Goal: Task Accomplishment & Management: Manage account settings

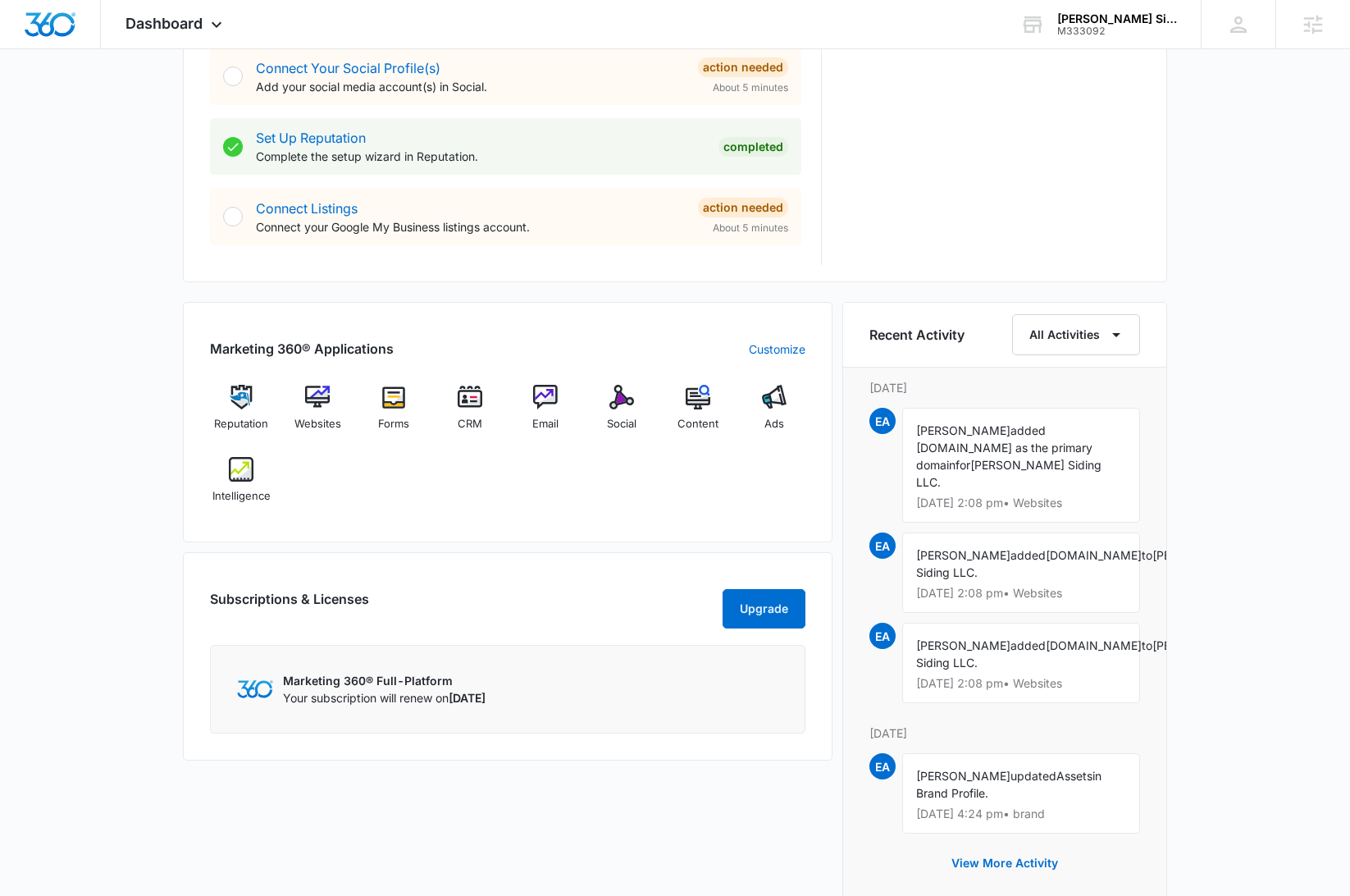
scroll to position [773, 0]
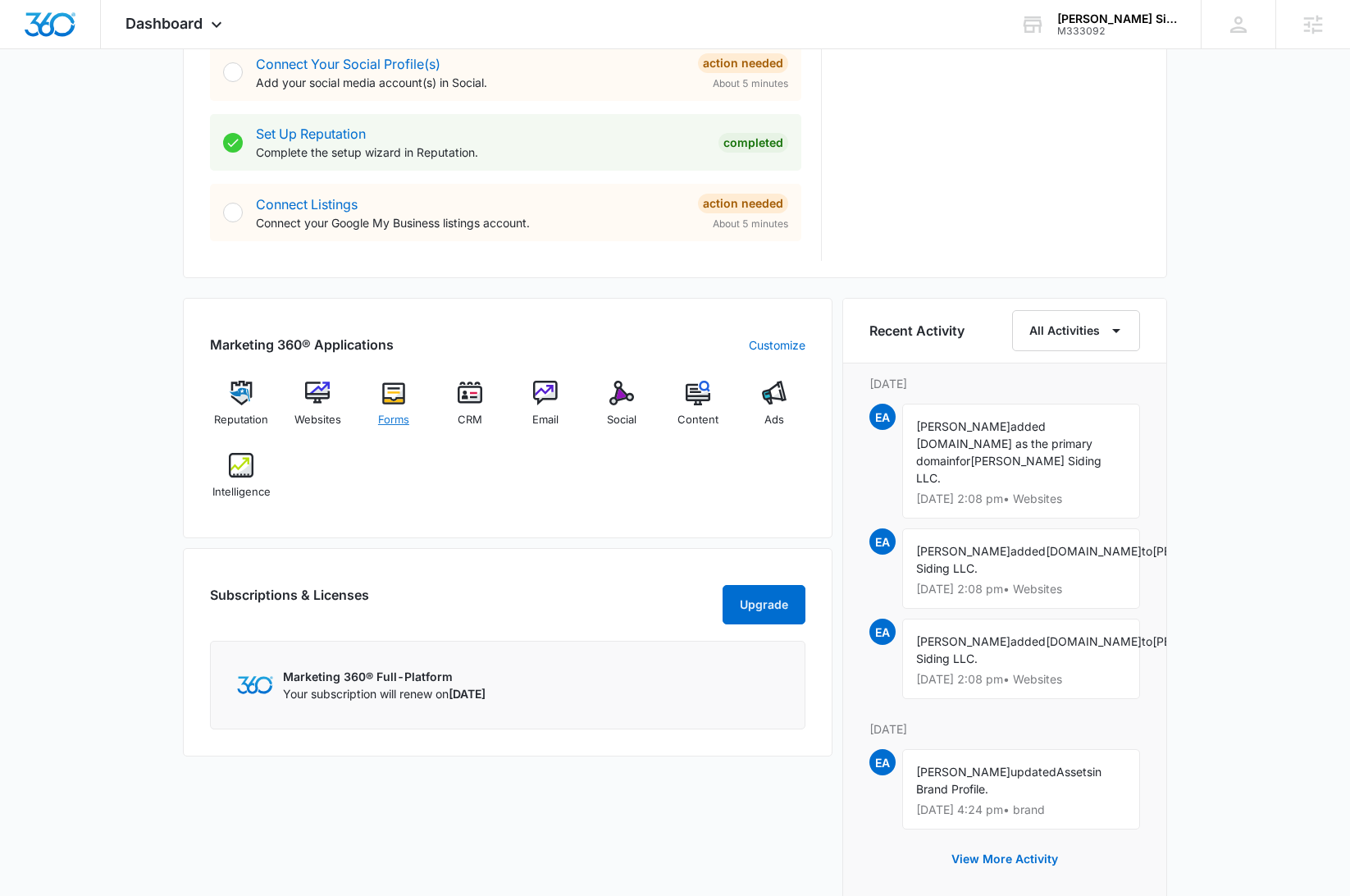
click at [396, 396] on img at bounding box center [394, 393] width 25 height 25
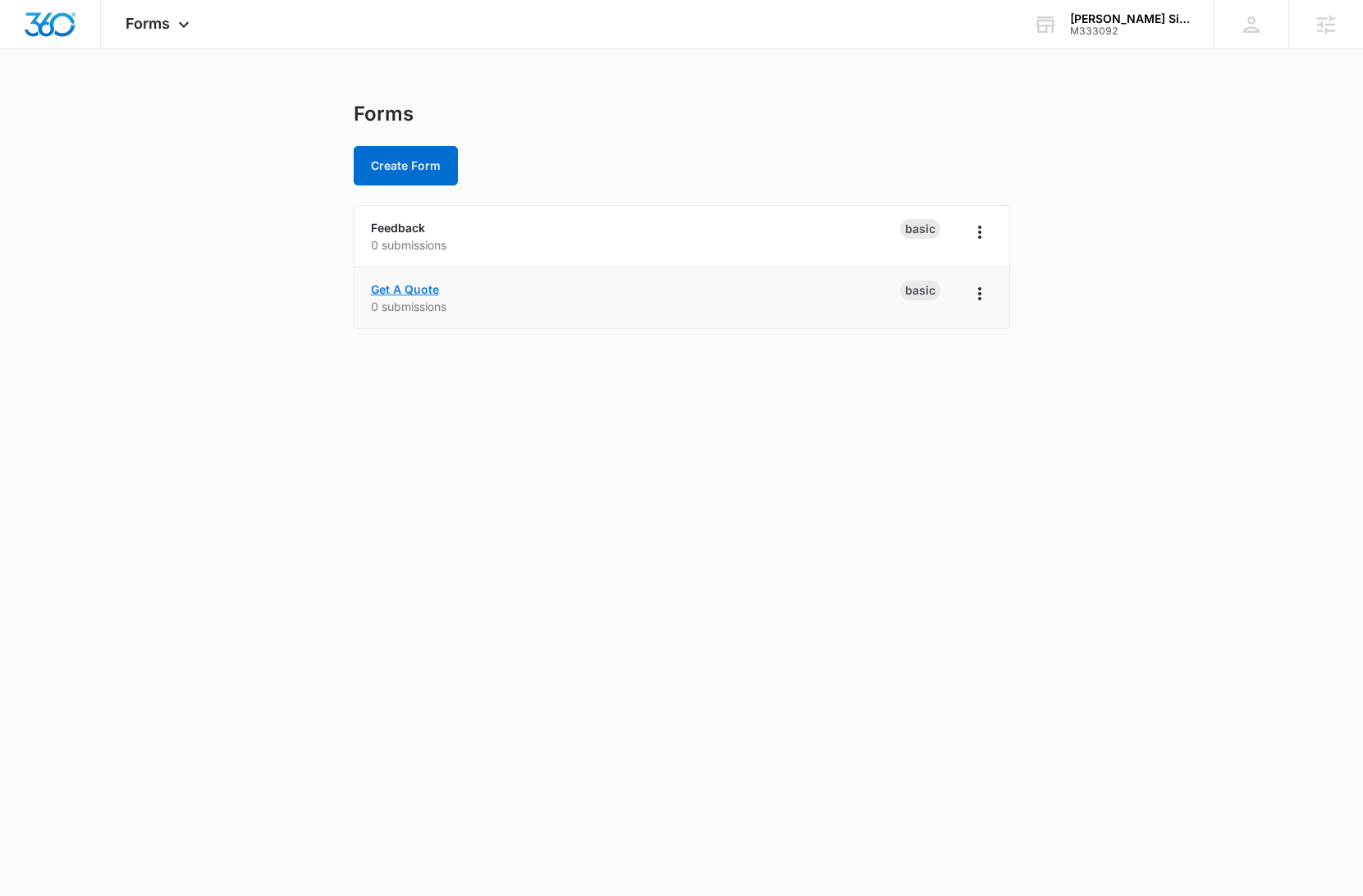
click at [418, 291] on link "Get A Quote" at bounding box center [405, 289] width 68 height 14
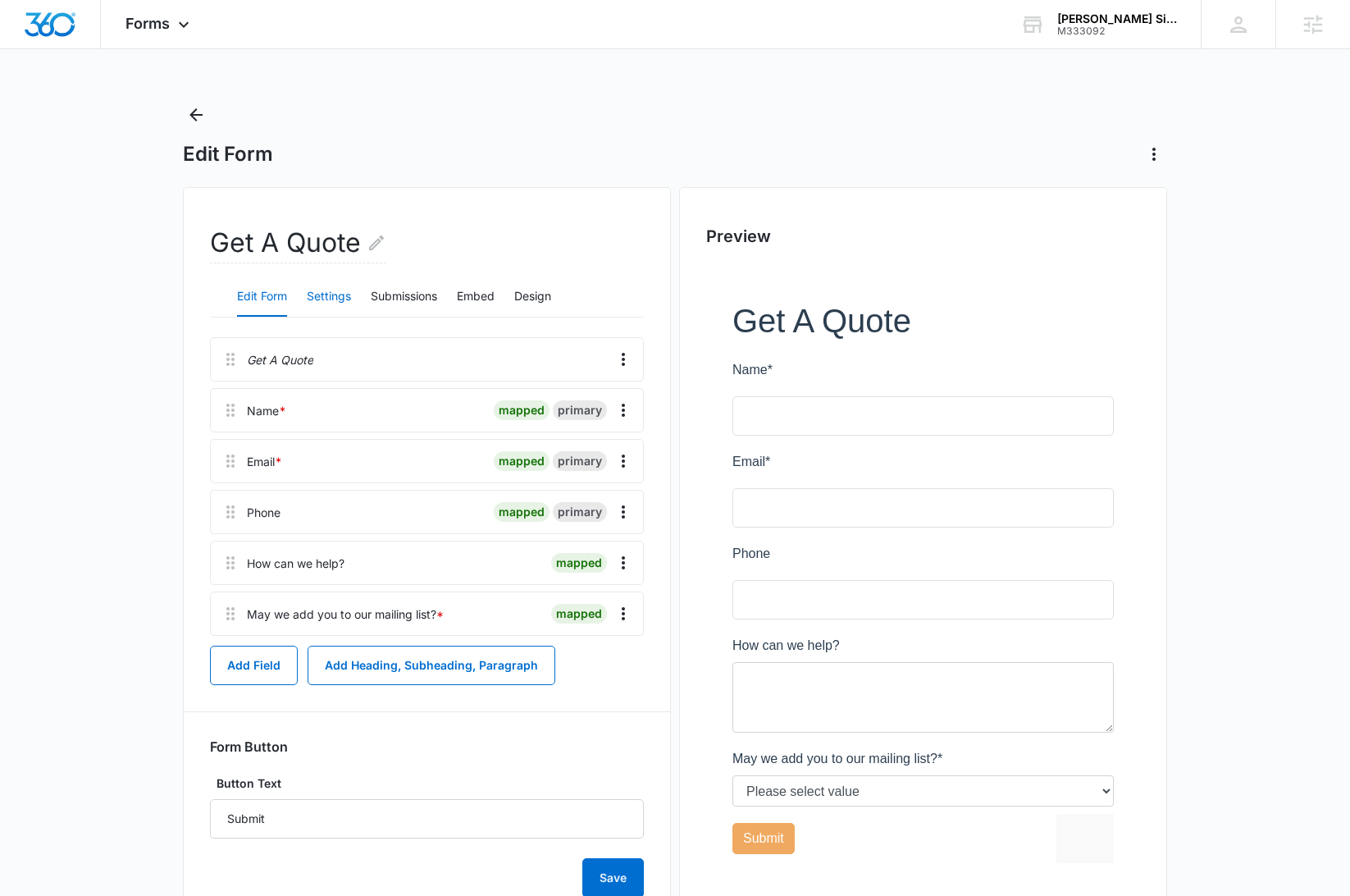
click at [320, 304] on button "Settings" at bounding box center [329, 296] width 44 height 39
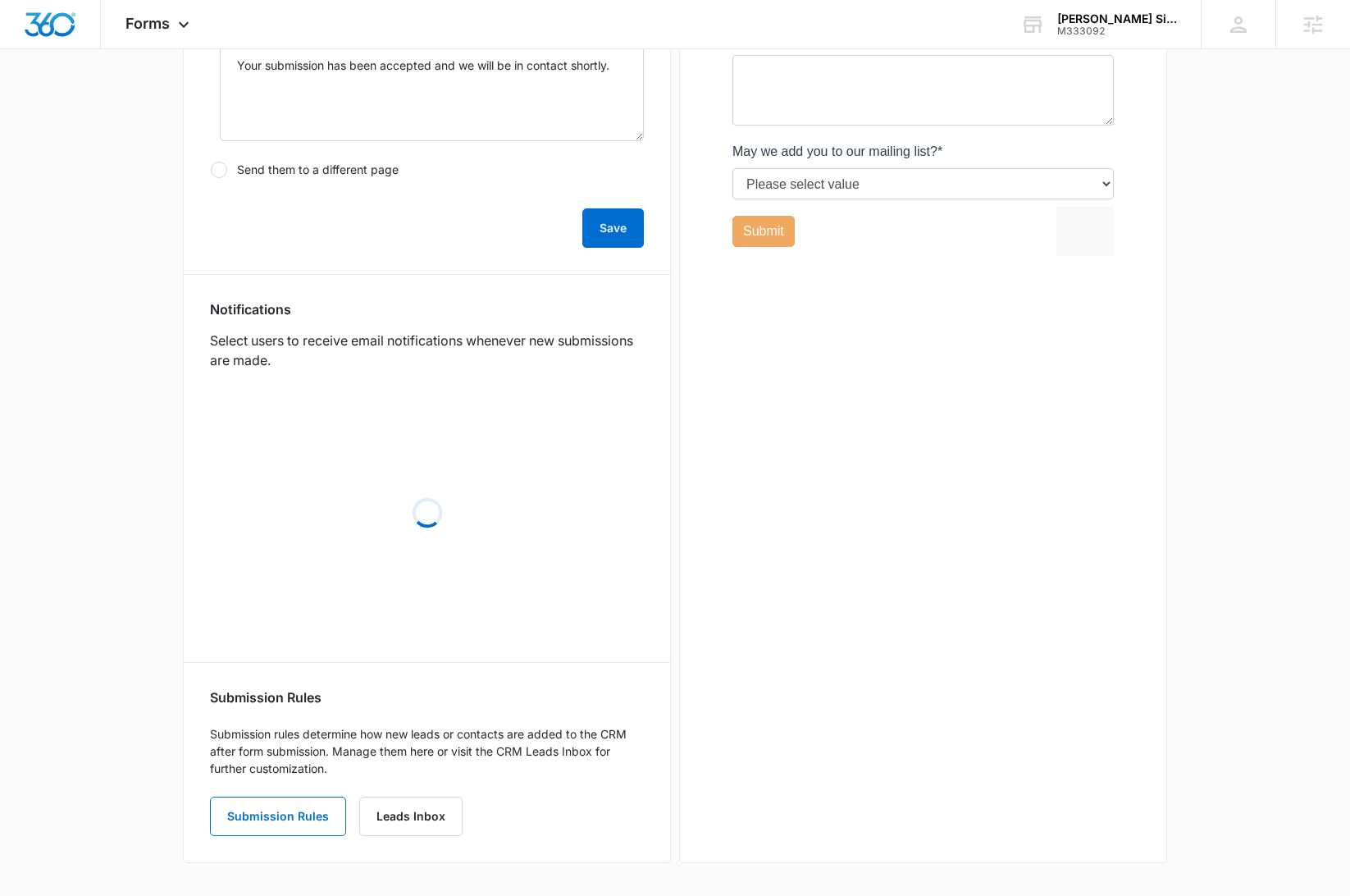
scroll to position [680, 0]
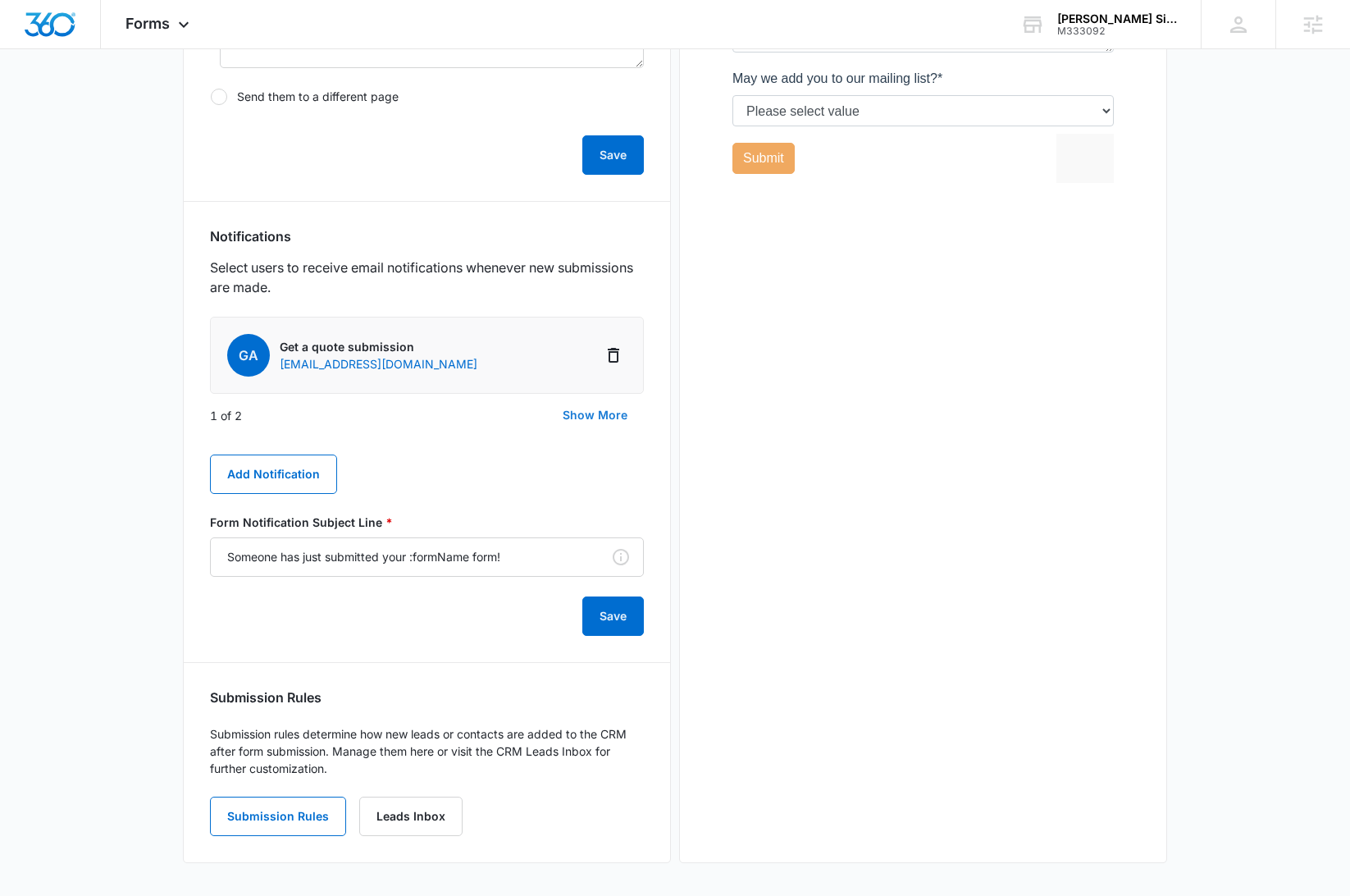
click at [581, 421] on button "Show More" at bounding box center [595, 414] width 98 height 39
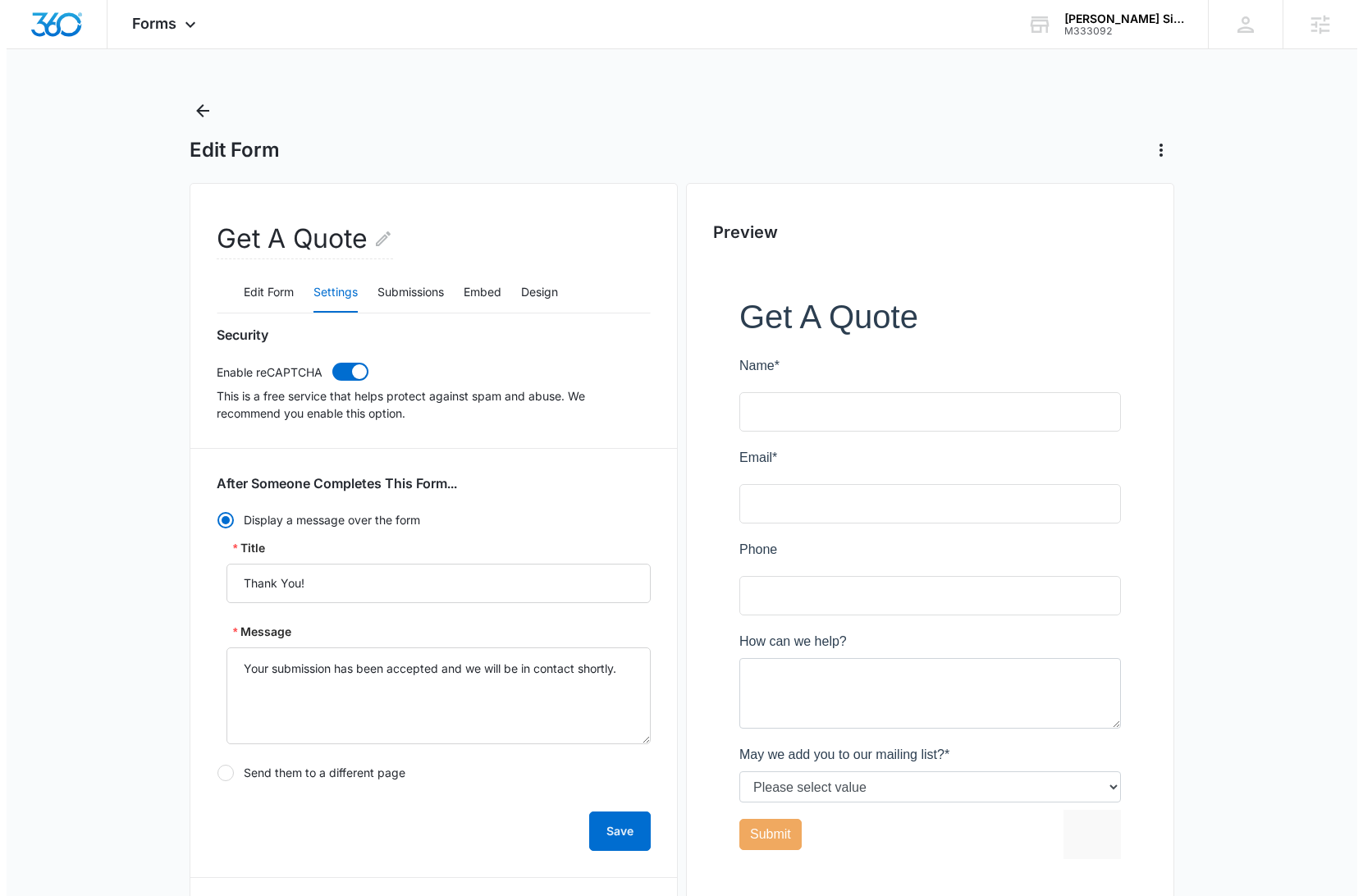
scroll to position [0, 0]
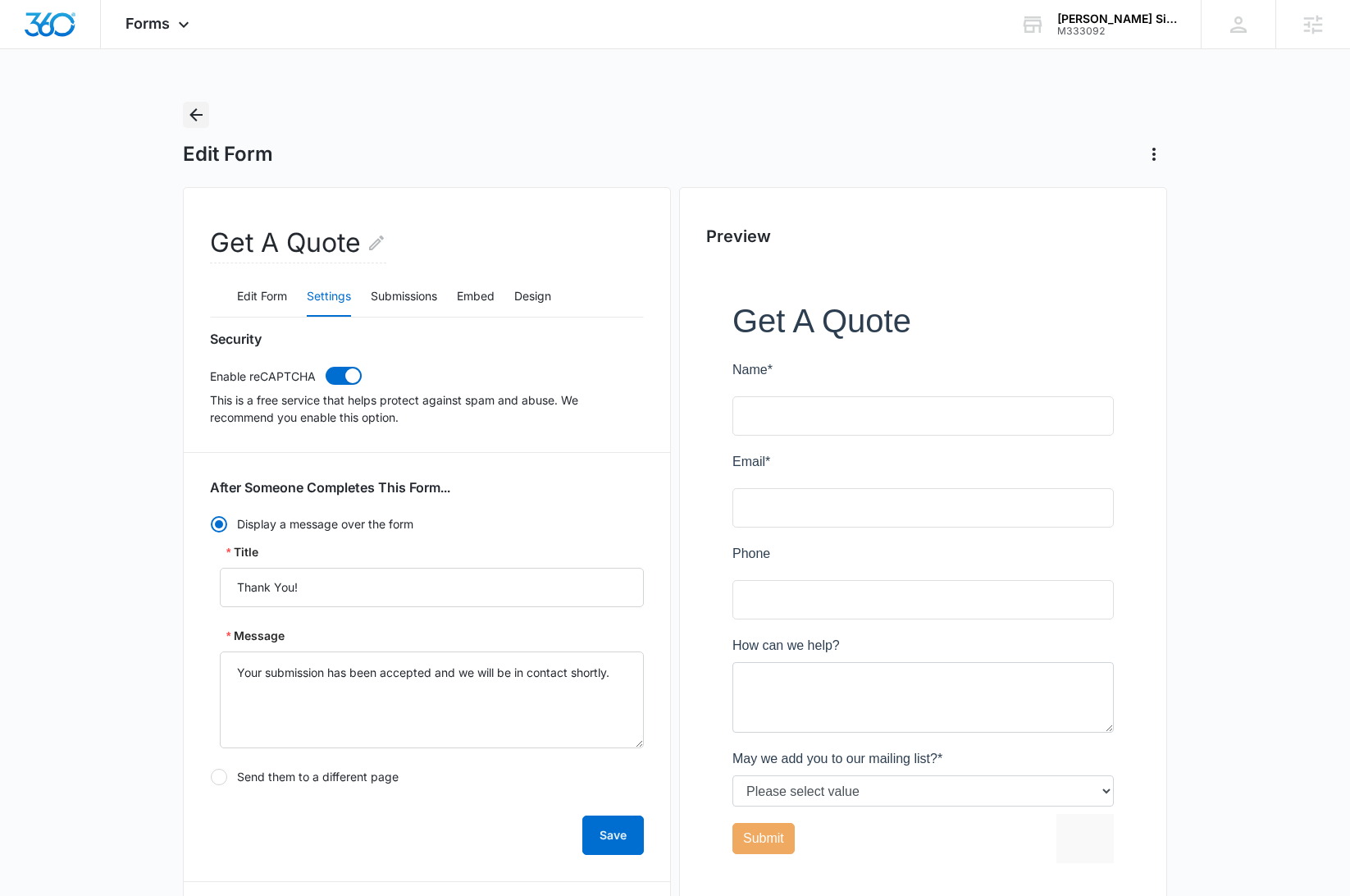
click at [193, 111] on icon "Back" at bounding box center [196, 115] width 20 height 20
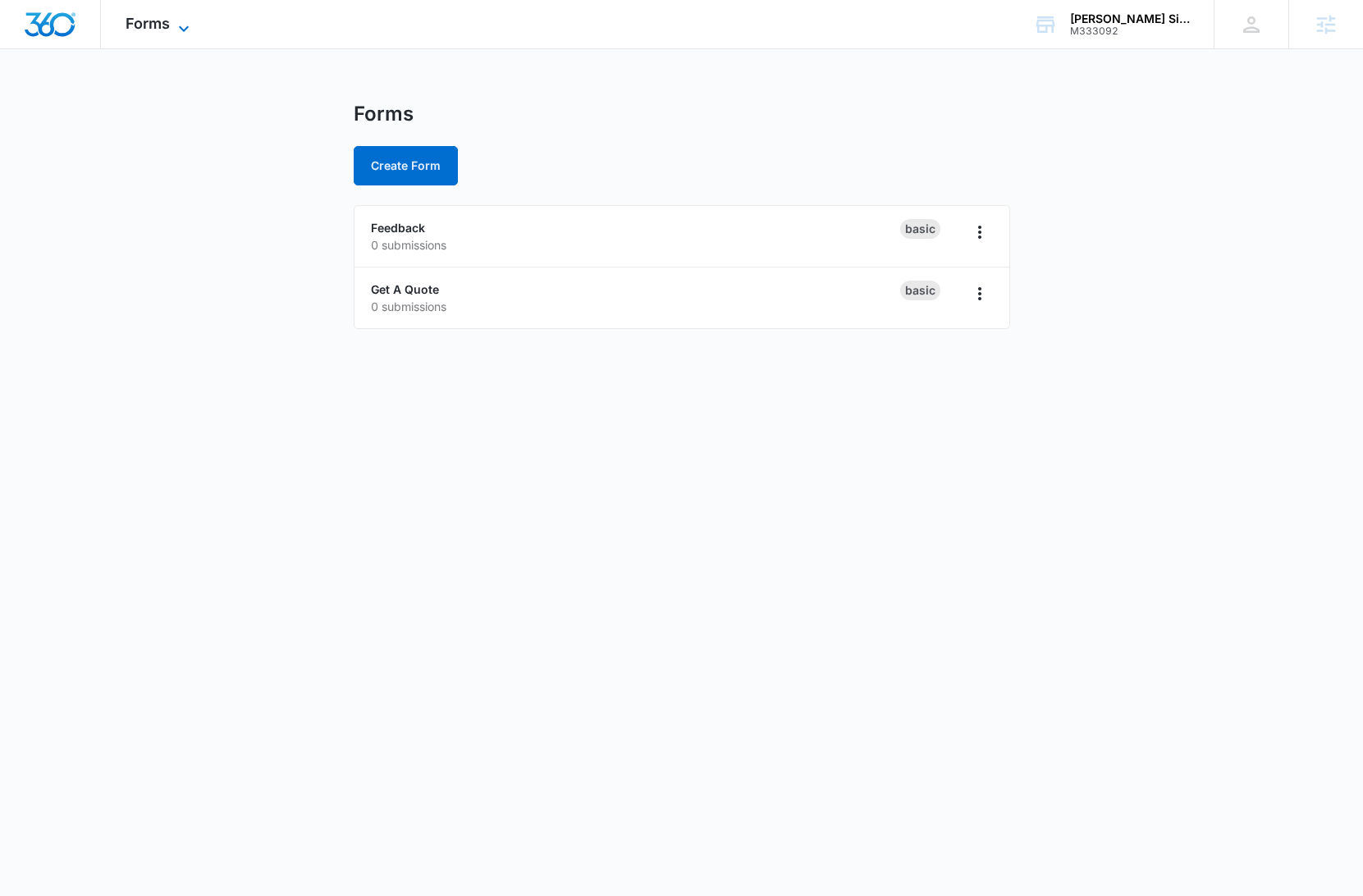
click at [150, 24] on span "Forms" at bounding box center [147, 23] width 44 height 17
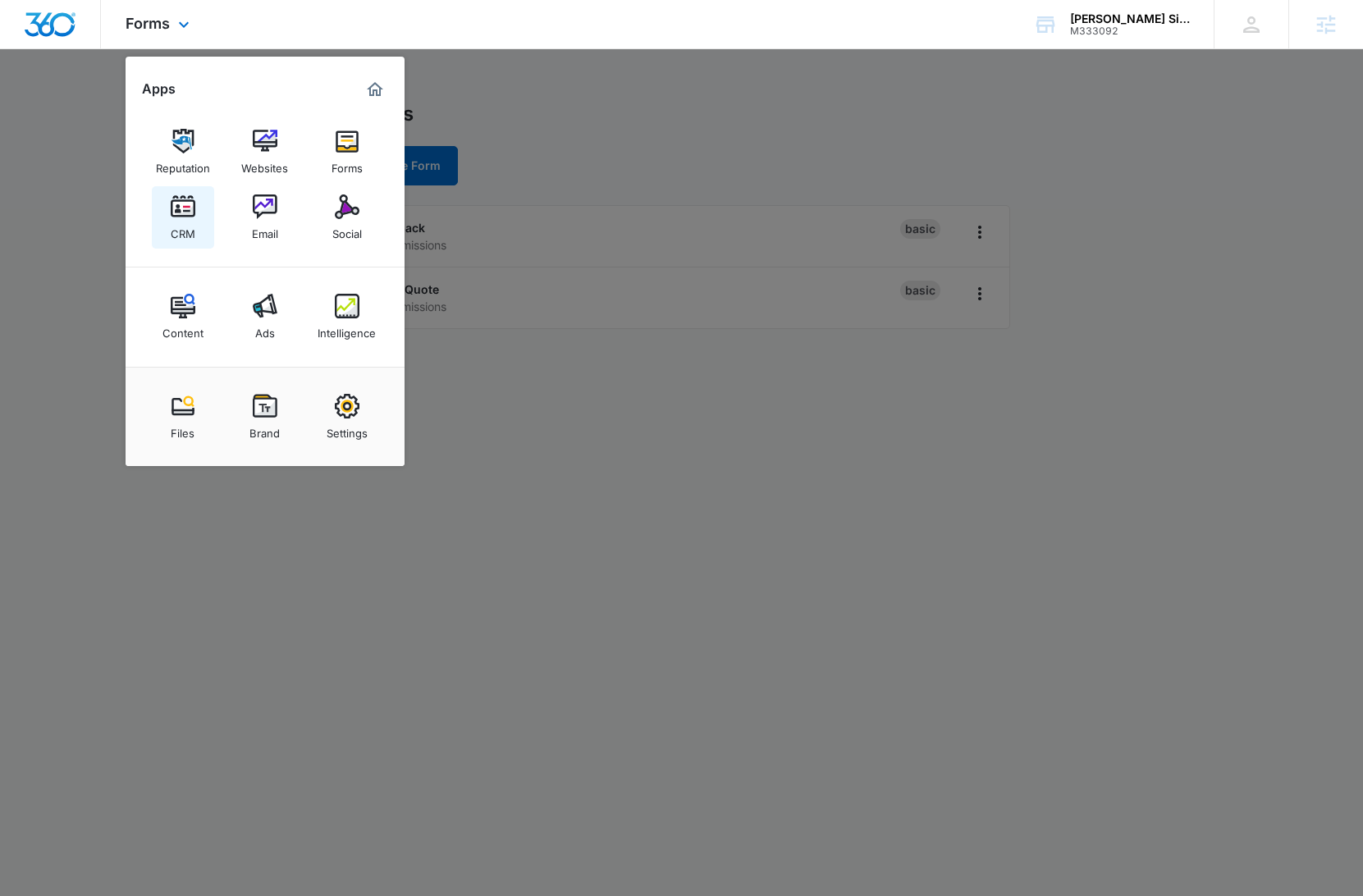
click at [179, 216] on img at bounding box center [183, 207] width 25 height 25
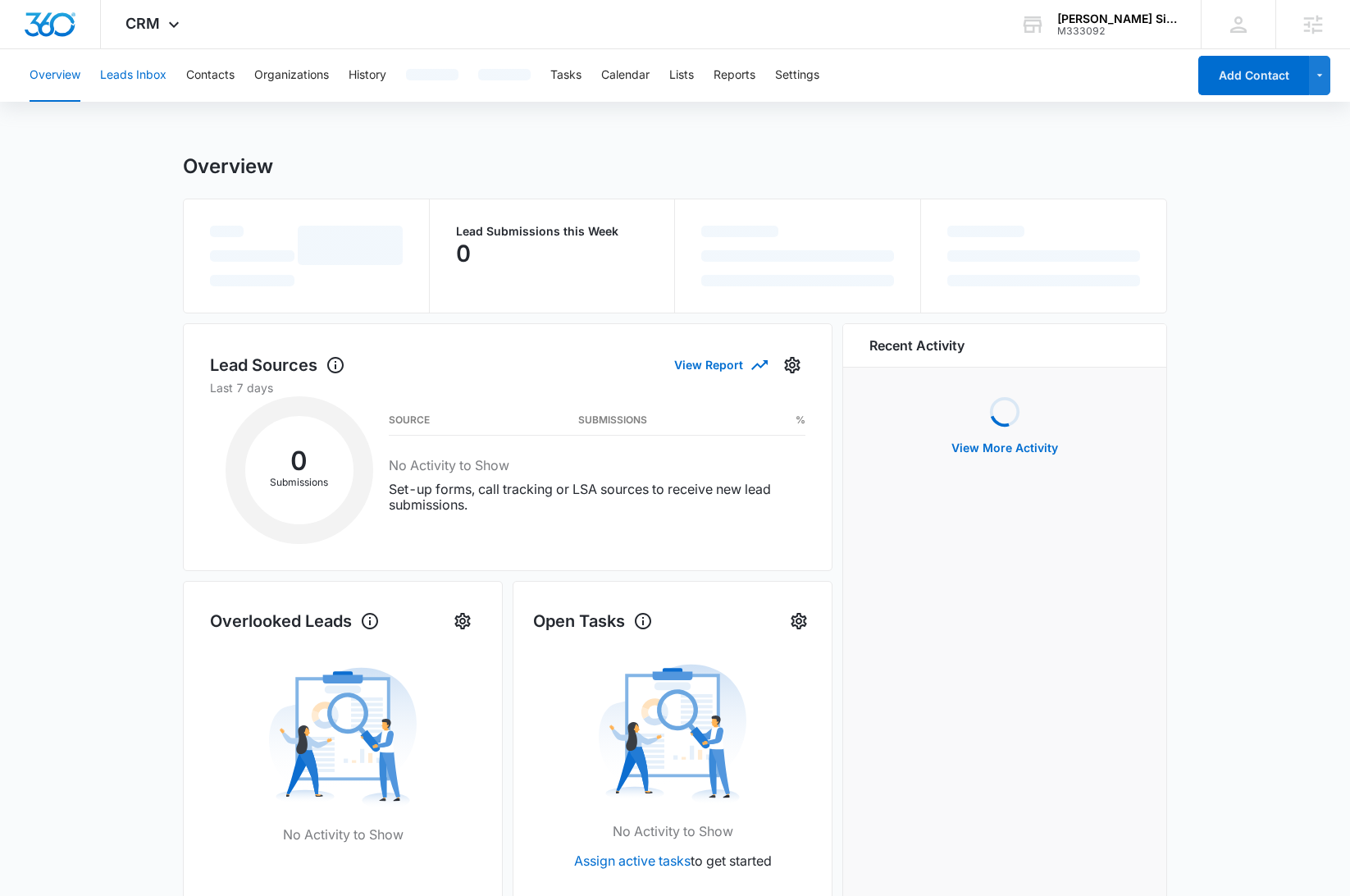
click at [140, 85] on button "Leads Inbox" at bounding box center [133, 75] width 66 height 53
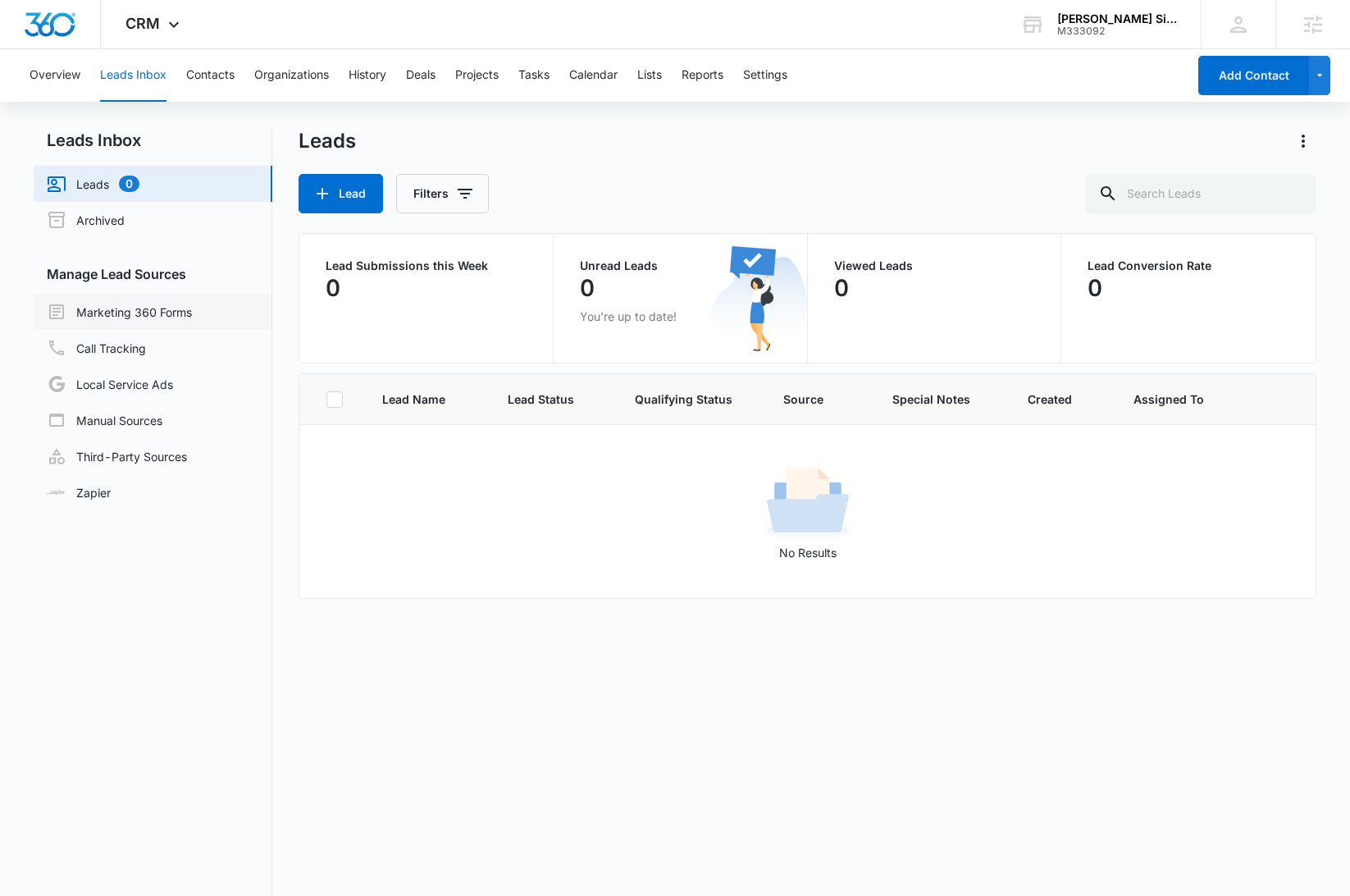
click at [186, 315] on link "Marketing 360 Forms" at bounding box center [120, 312] width 145 height 20
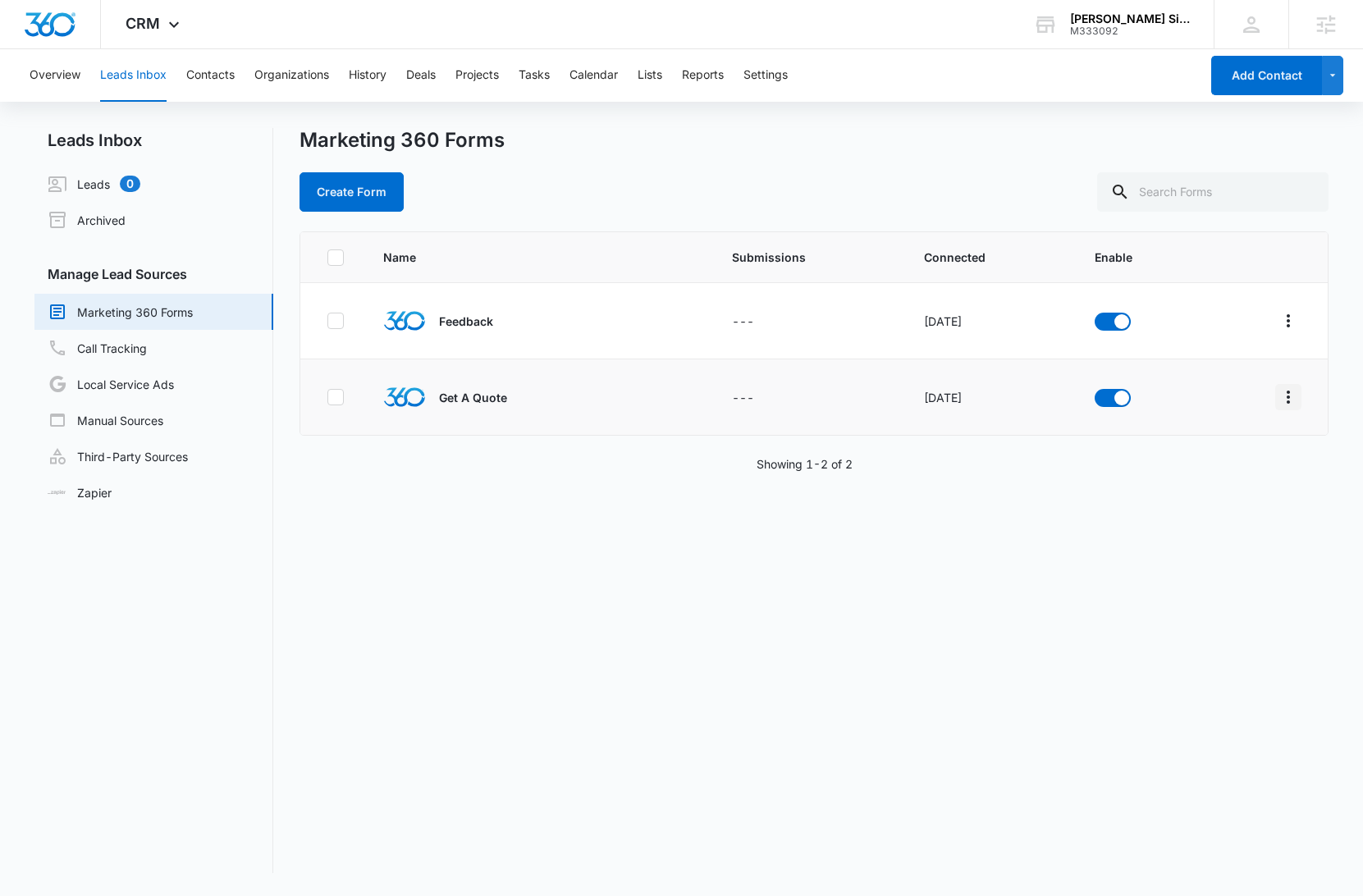
click at [1275, 392] on button "Overflow Menu" at bounding box center [1287, 396] width 26 height 26
click at [1199, 494] on div "Field Mapping" at bounding box center [1202, 492] width 93 height 11
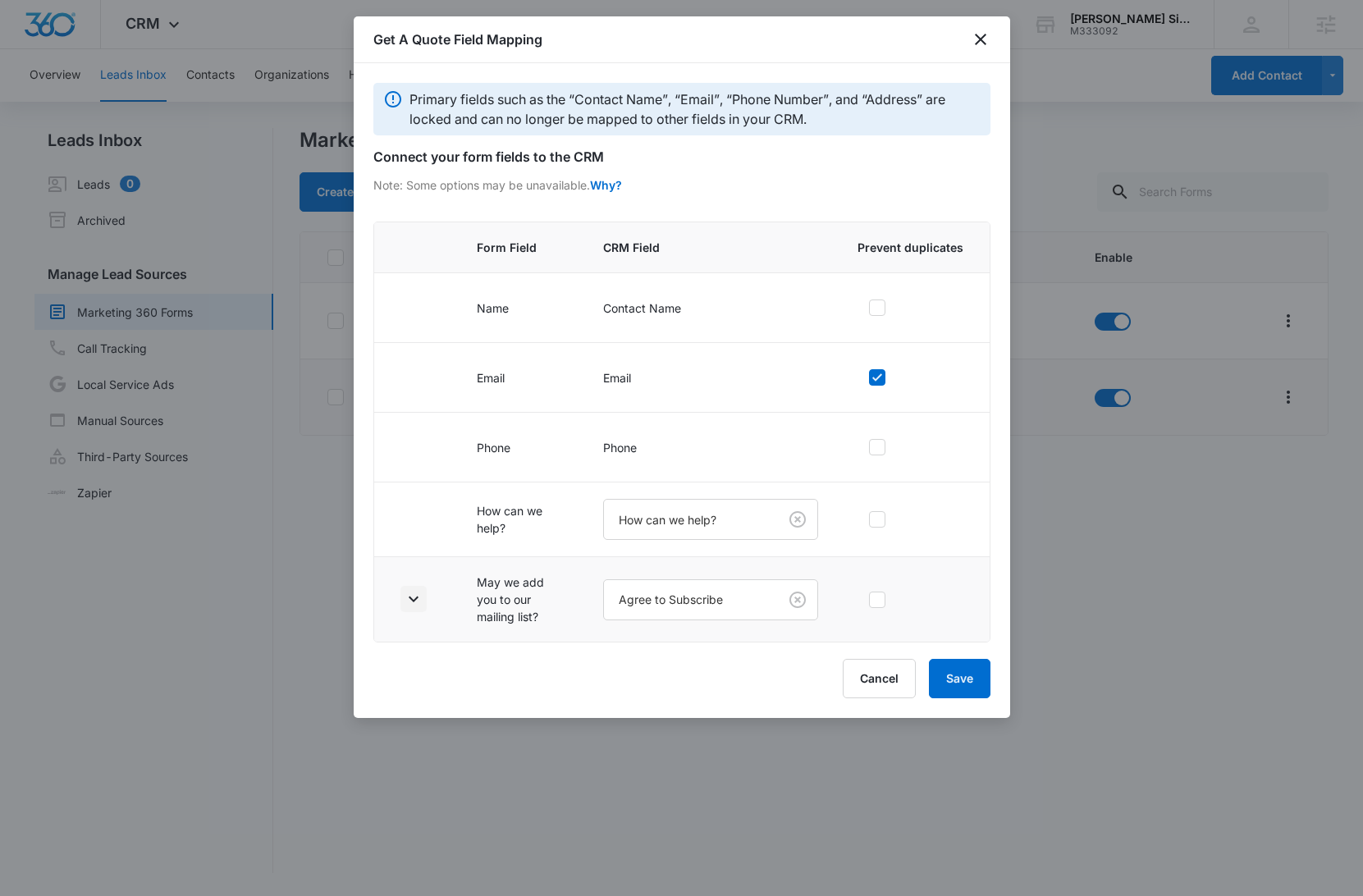
click at [409, 603] on icon "button" at bounding box center [413, 599] width 20 height 20
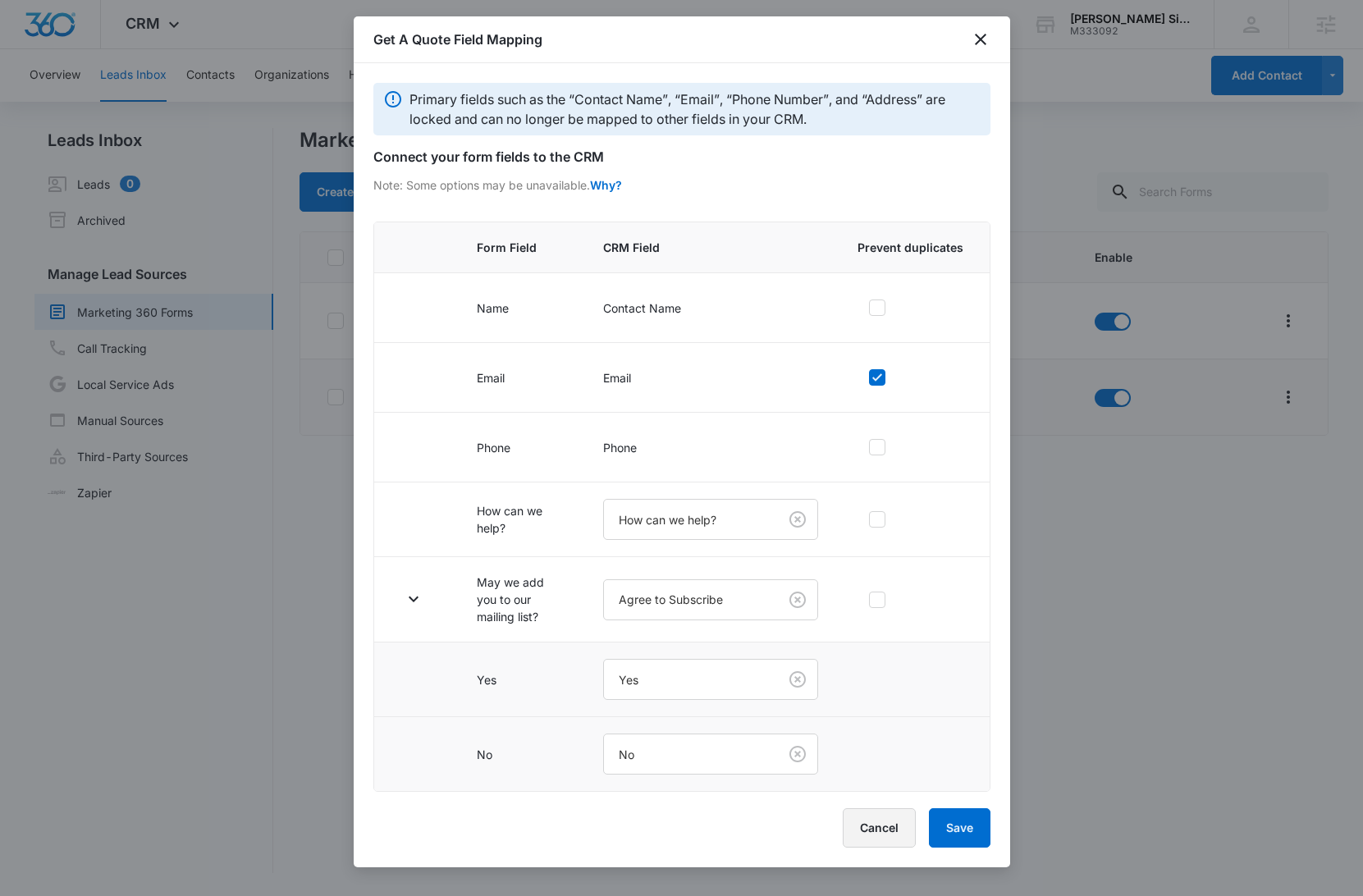
click at [881, 821] on button "Cancel" at bounding box center [879, 827] width 73 height 39
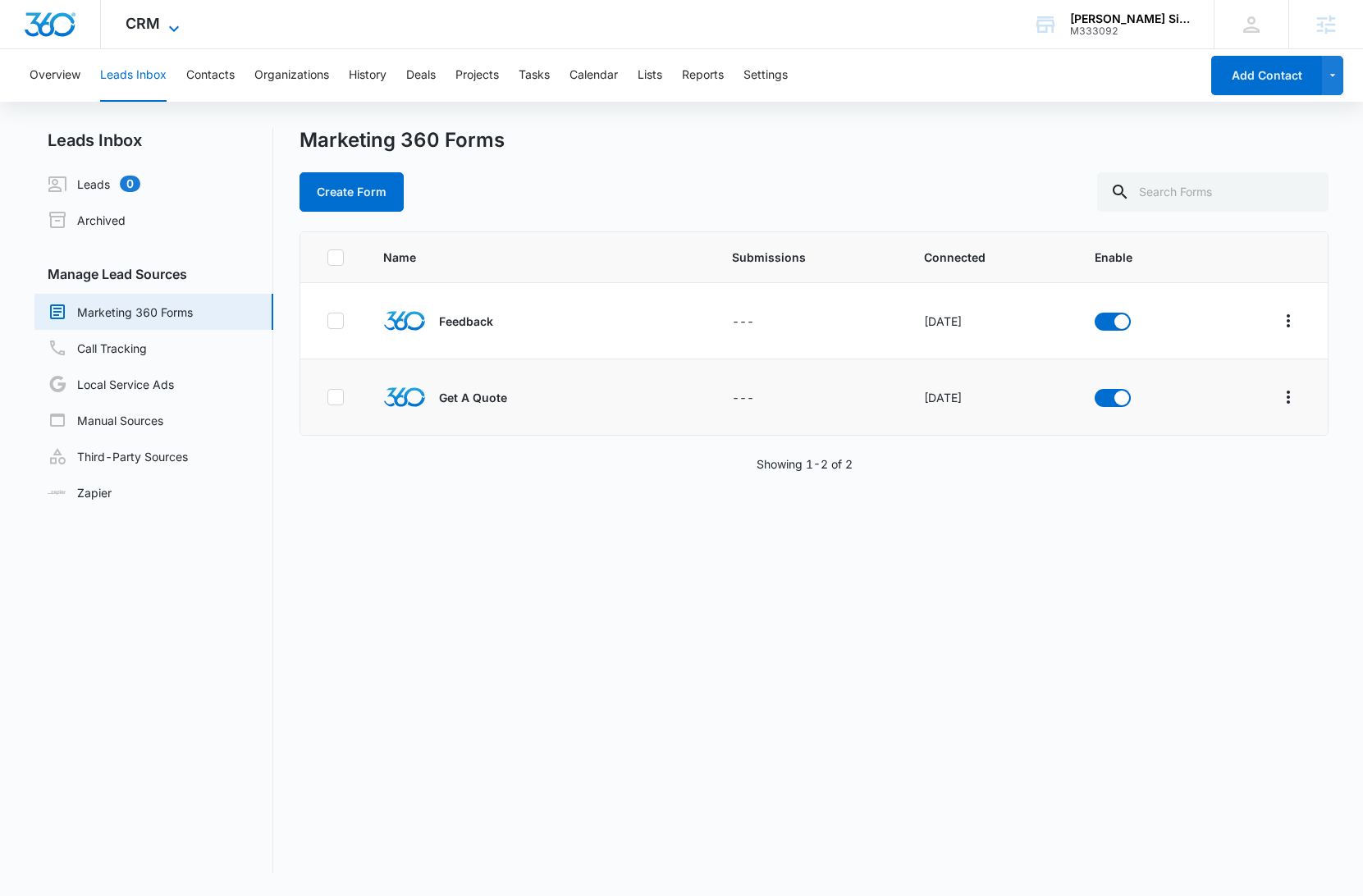
click at [154, 21] on span "CRM" at bounding box center [143, 23] width 34 height 17
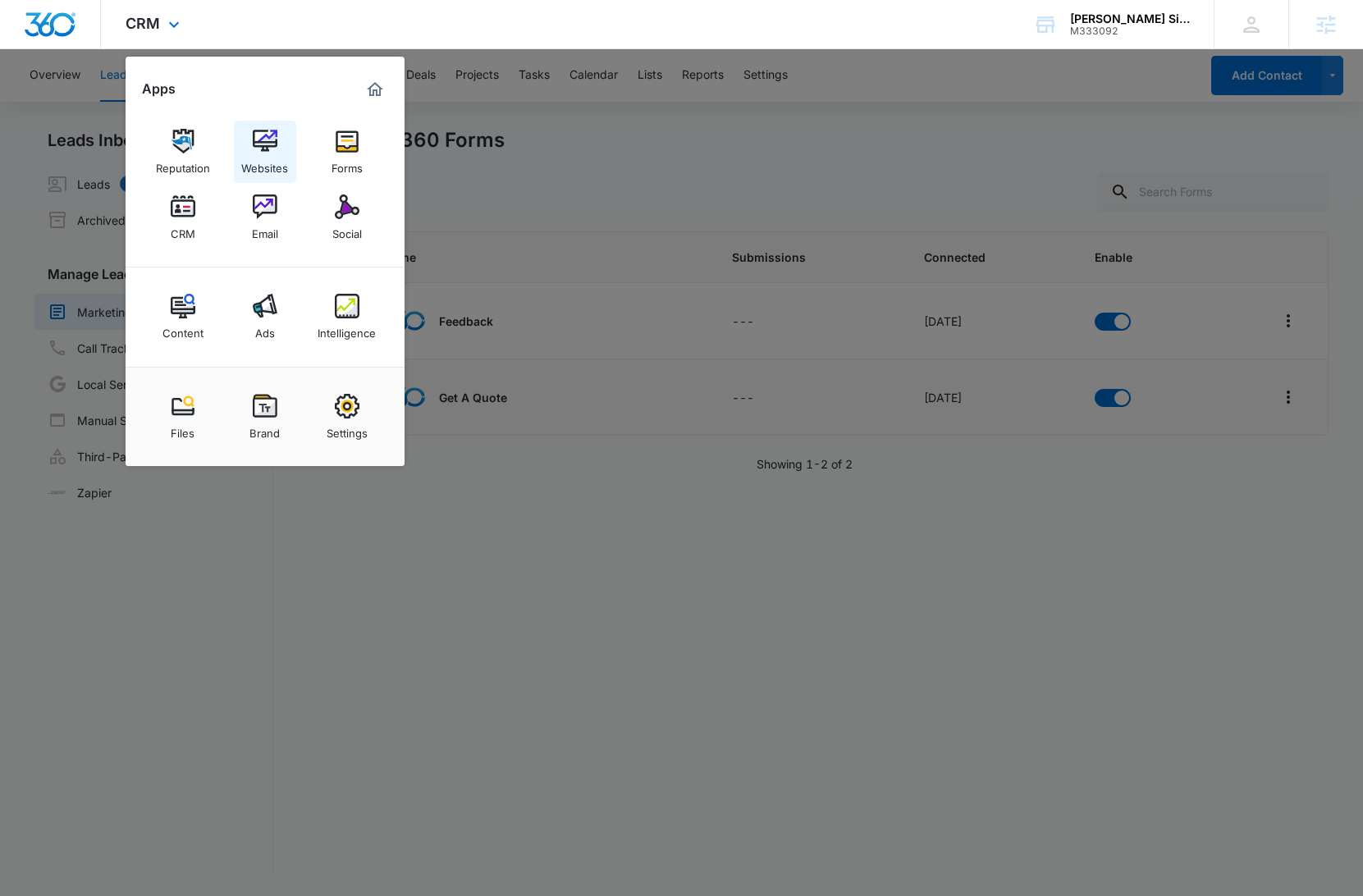
click at [264, 152] on img at bounding box center [265, 142] width 25 height 25
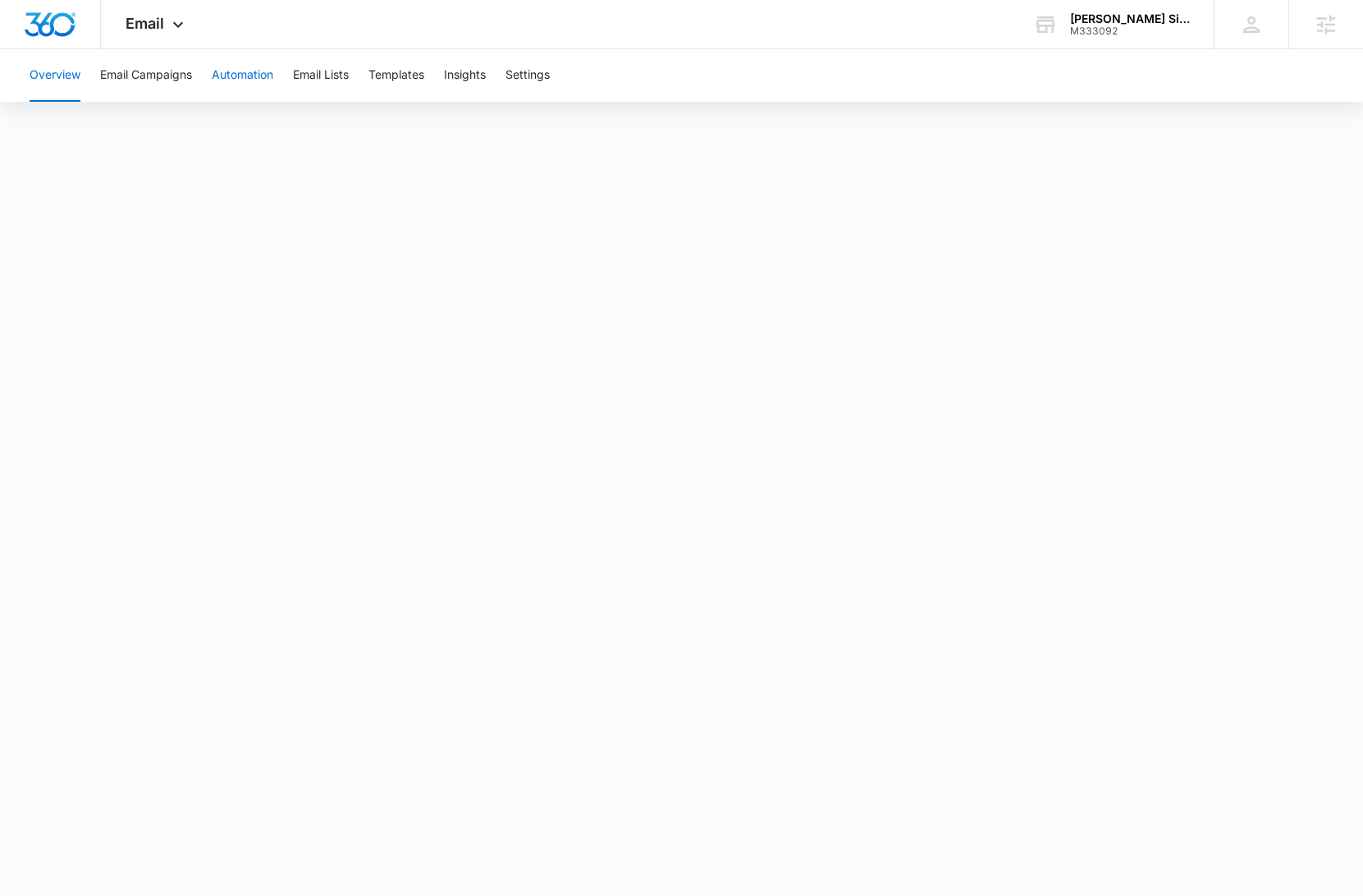
click at [249, 78] on button "Automation" at bounding box center [242, 75] width 61 height 53
click at [406, 71] on button "Templates" at bounding box center [396, 75] width 55 height 53
click at [49, 33] on img "Dashboard" at bounding box center [50, 25] width 53 height 25
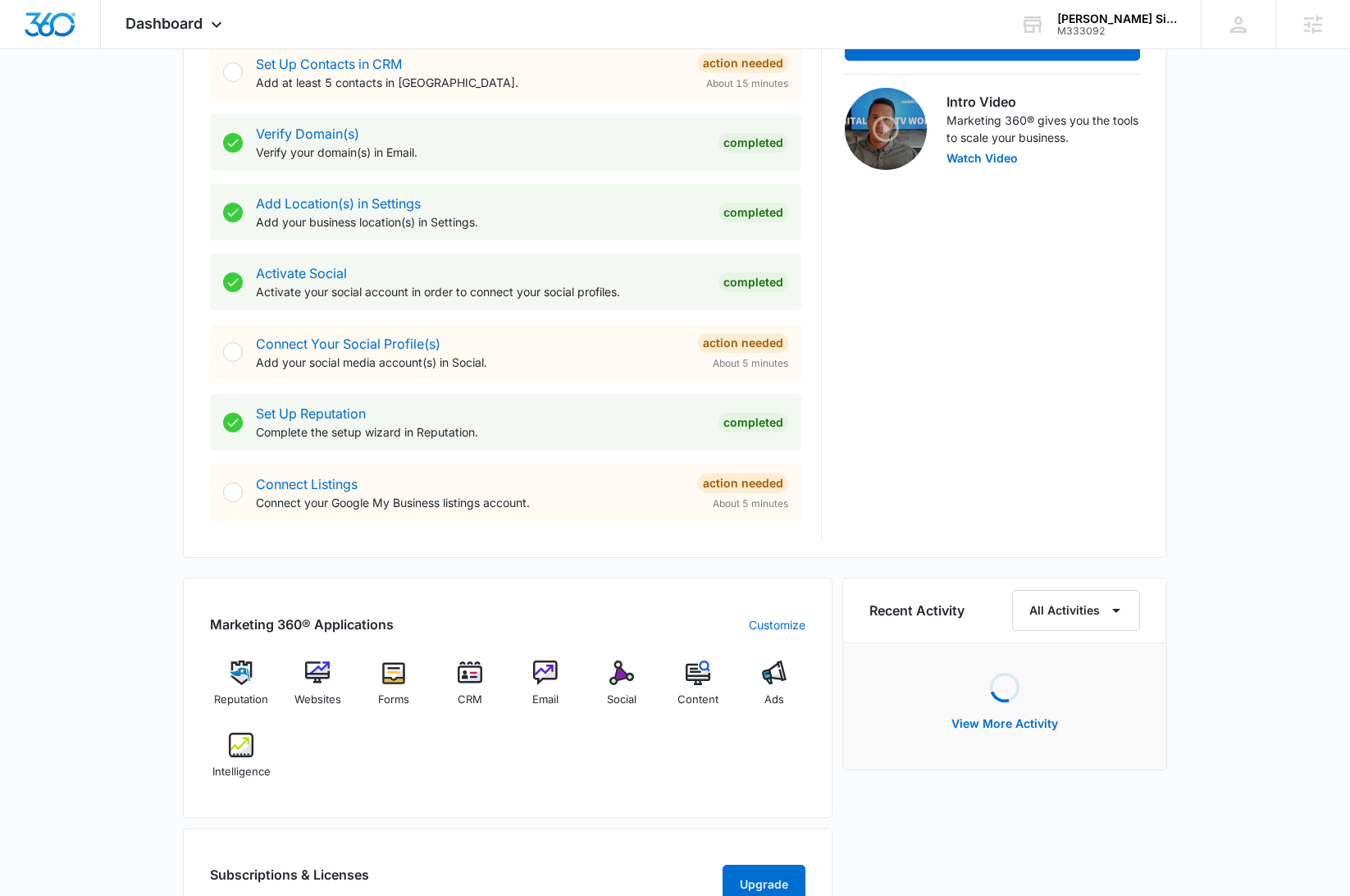
scroll to position [511, 0]
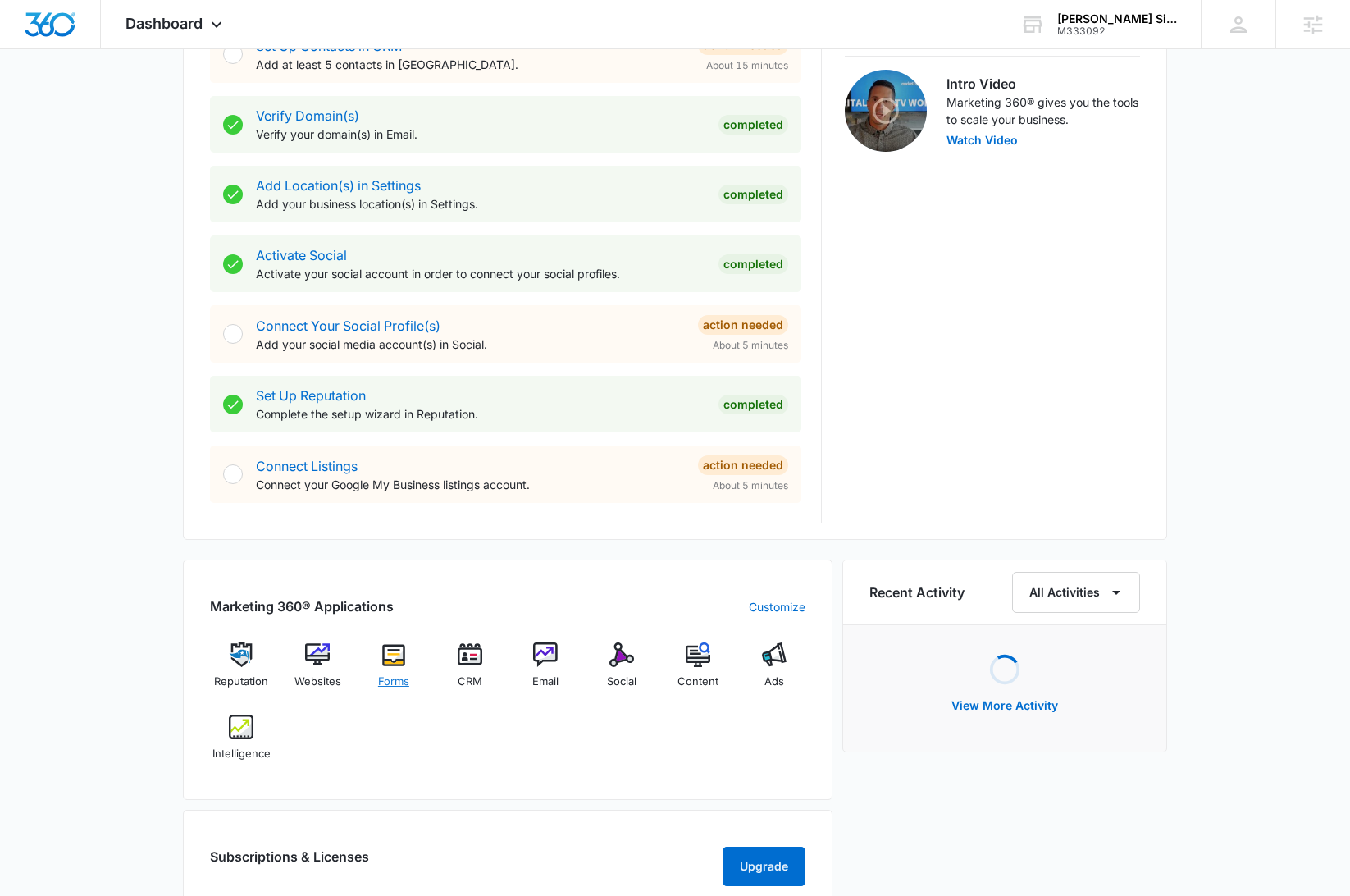
click at [388, 660] on img at bounding box center [394, 655] width 25 height 25
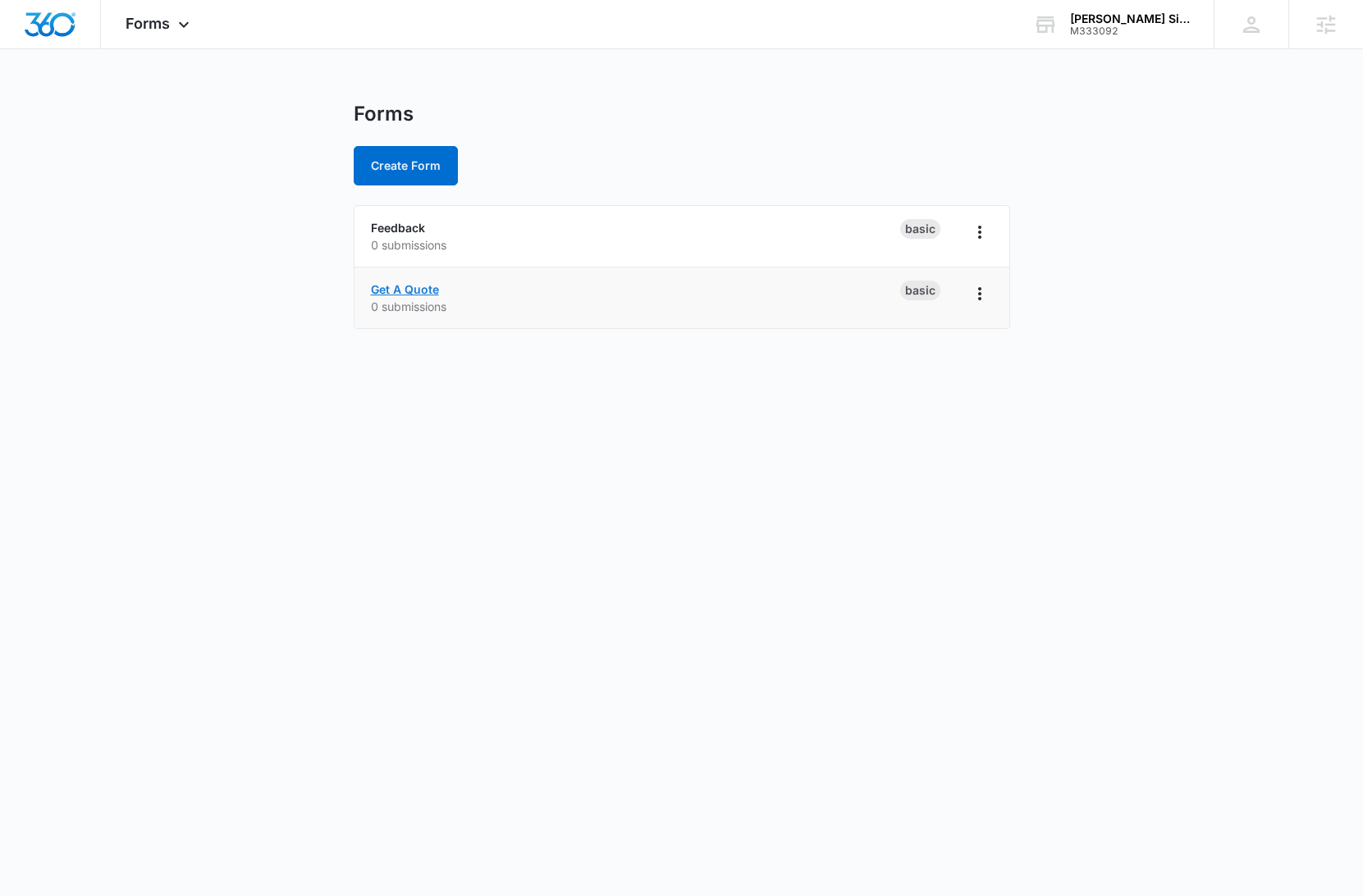
click at [427, 287] on link "Get A Quote" at bounding box center [405, 289] width 68 height 14
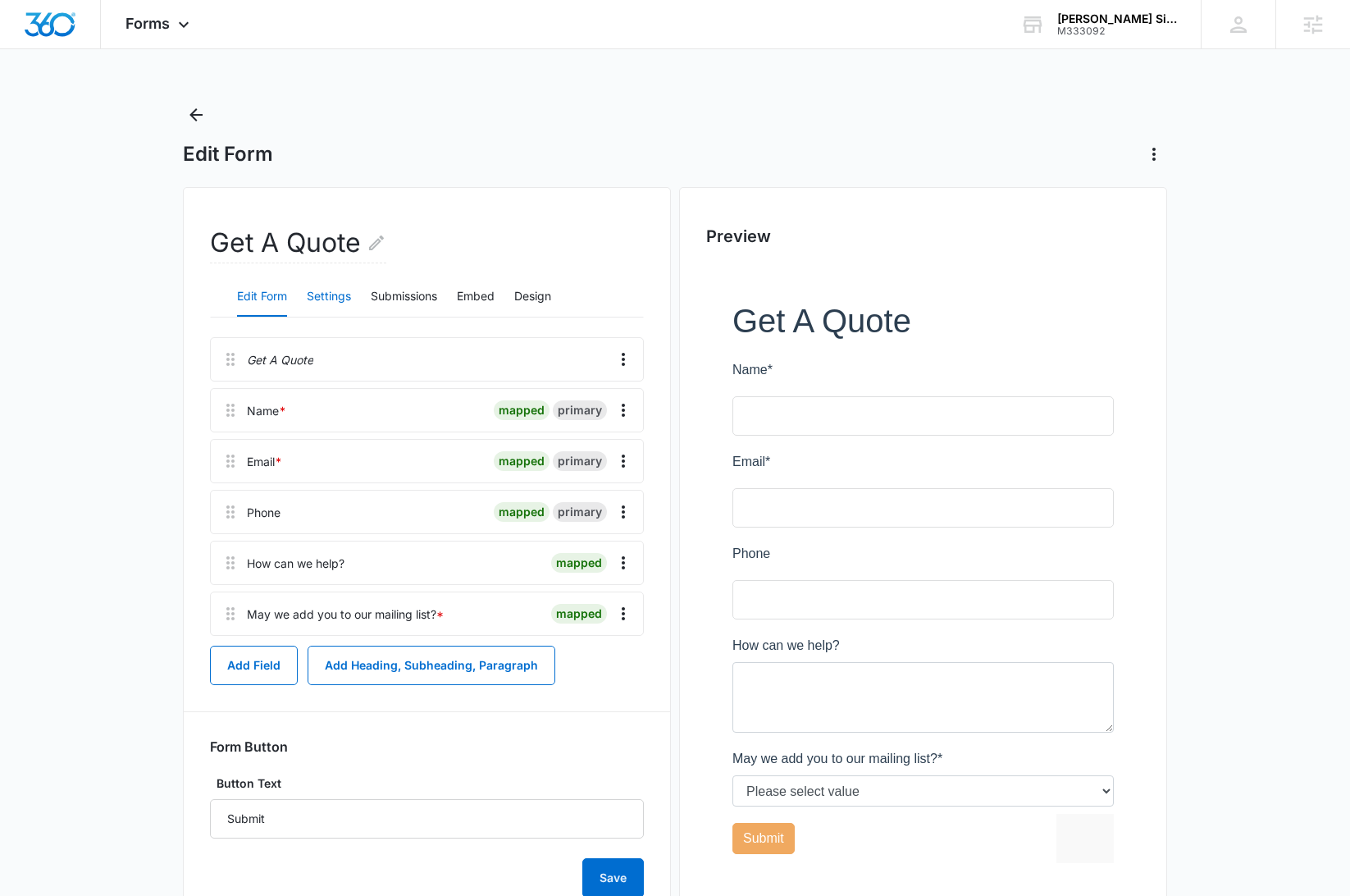
click at [317, 292] on button "Settings" at bounding box center [329, 296] width 44 height 39
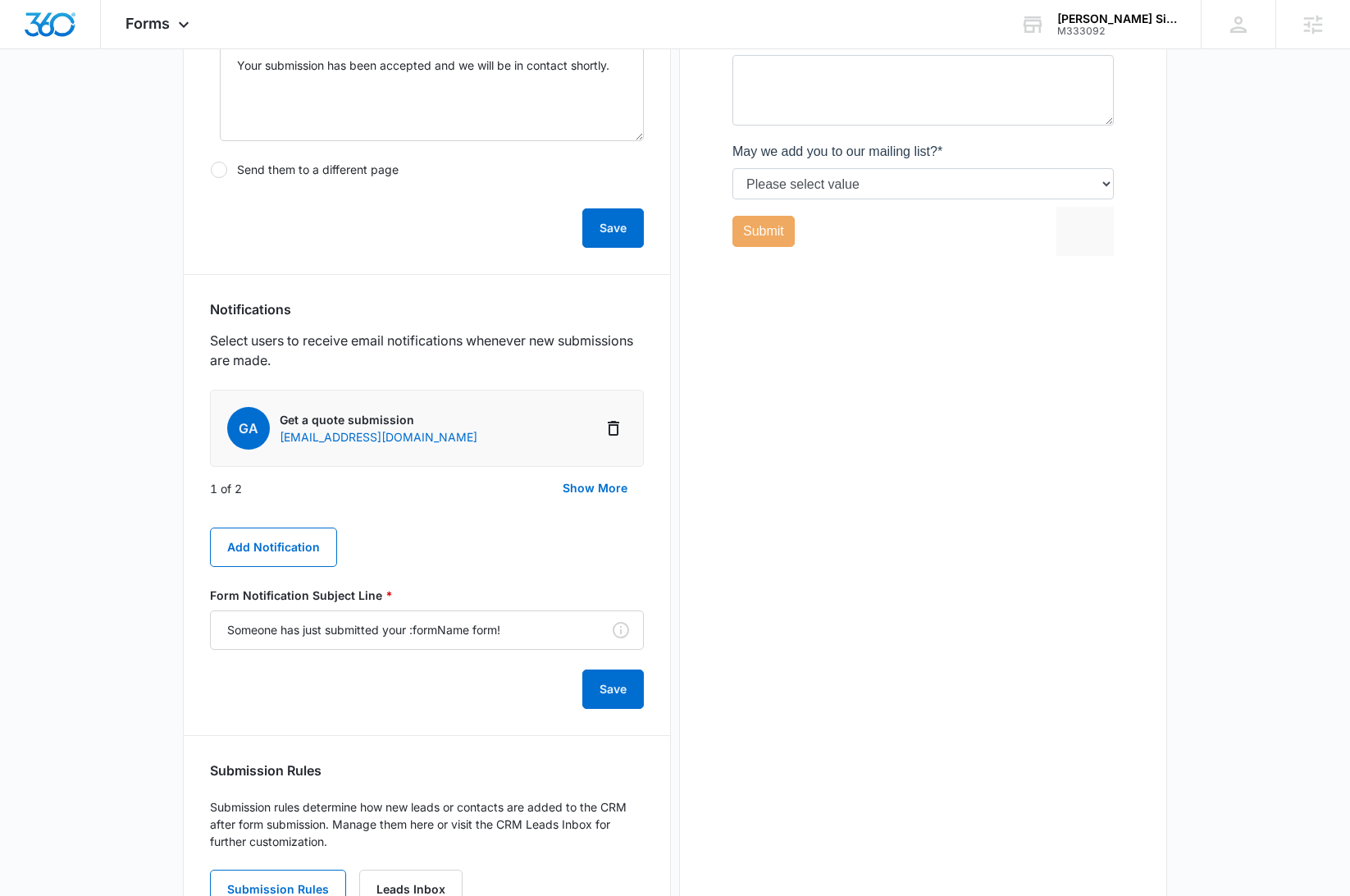
scroll to position [680, 0]
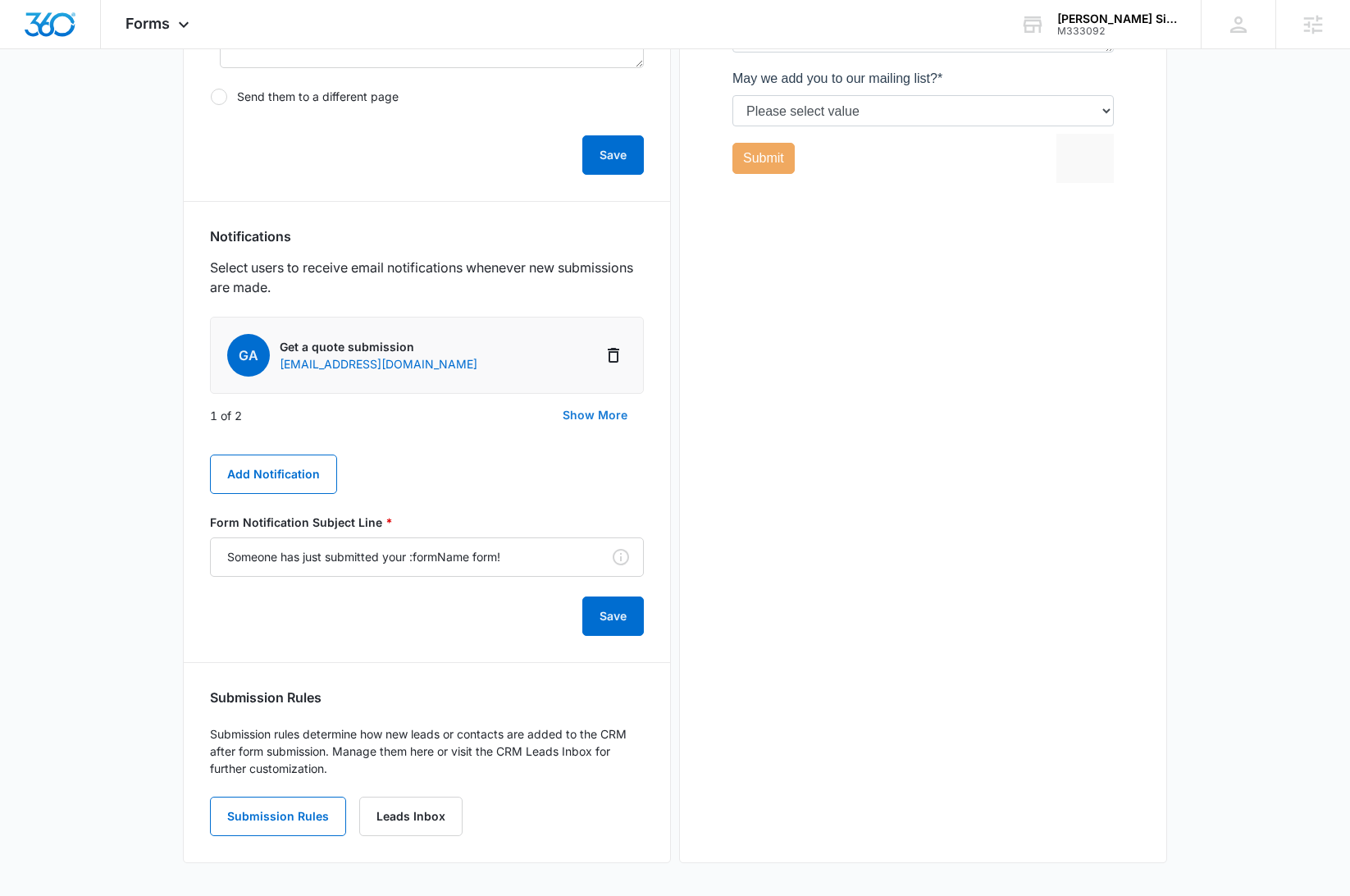
click at [580, 409] on button "Show More" at bounding box center [595, 414] width 98 height 39
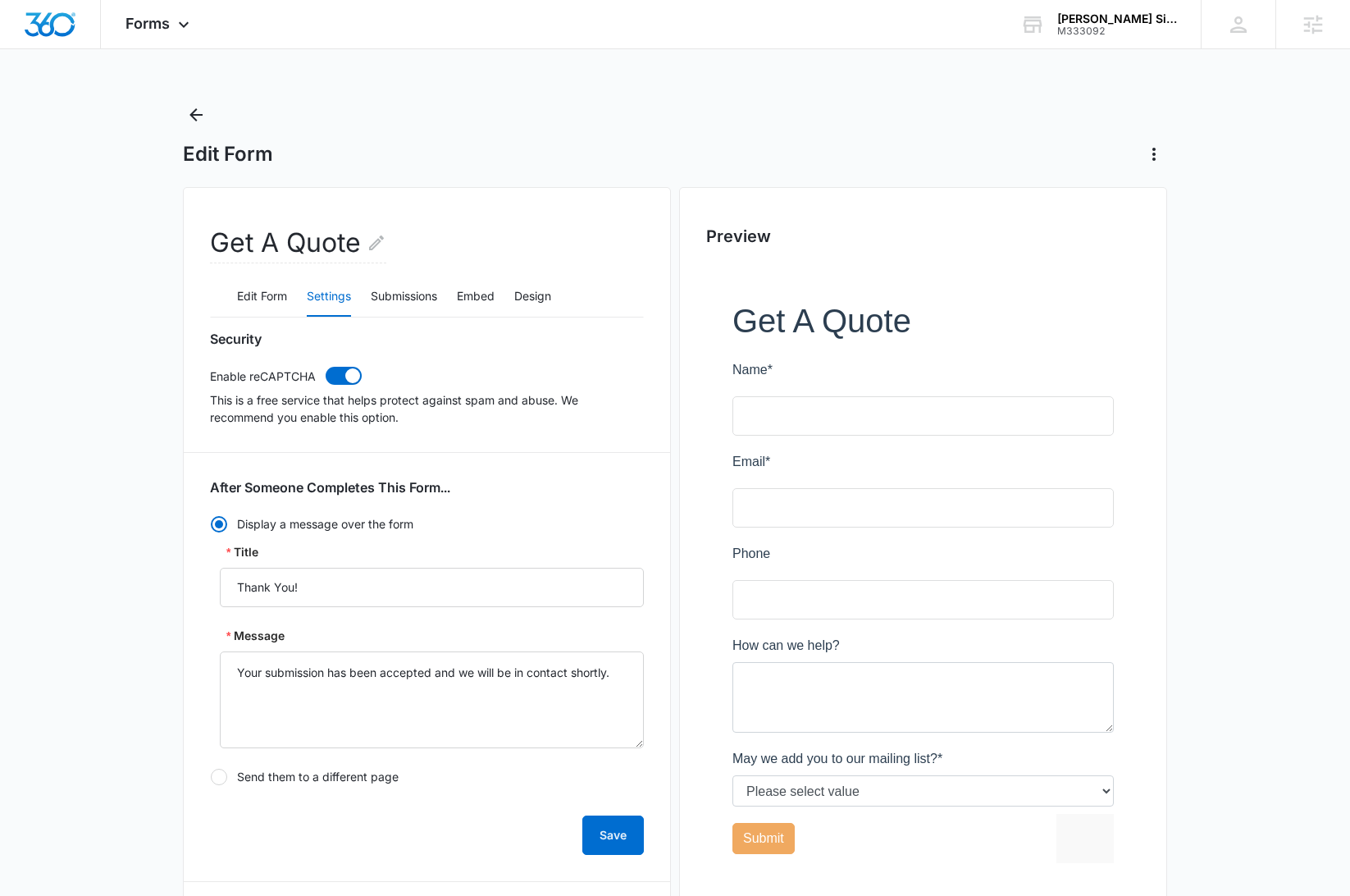
scroll to position [523, 0]
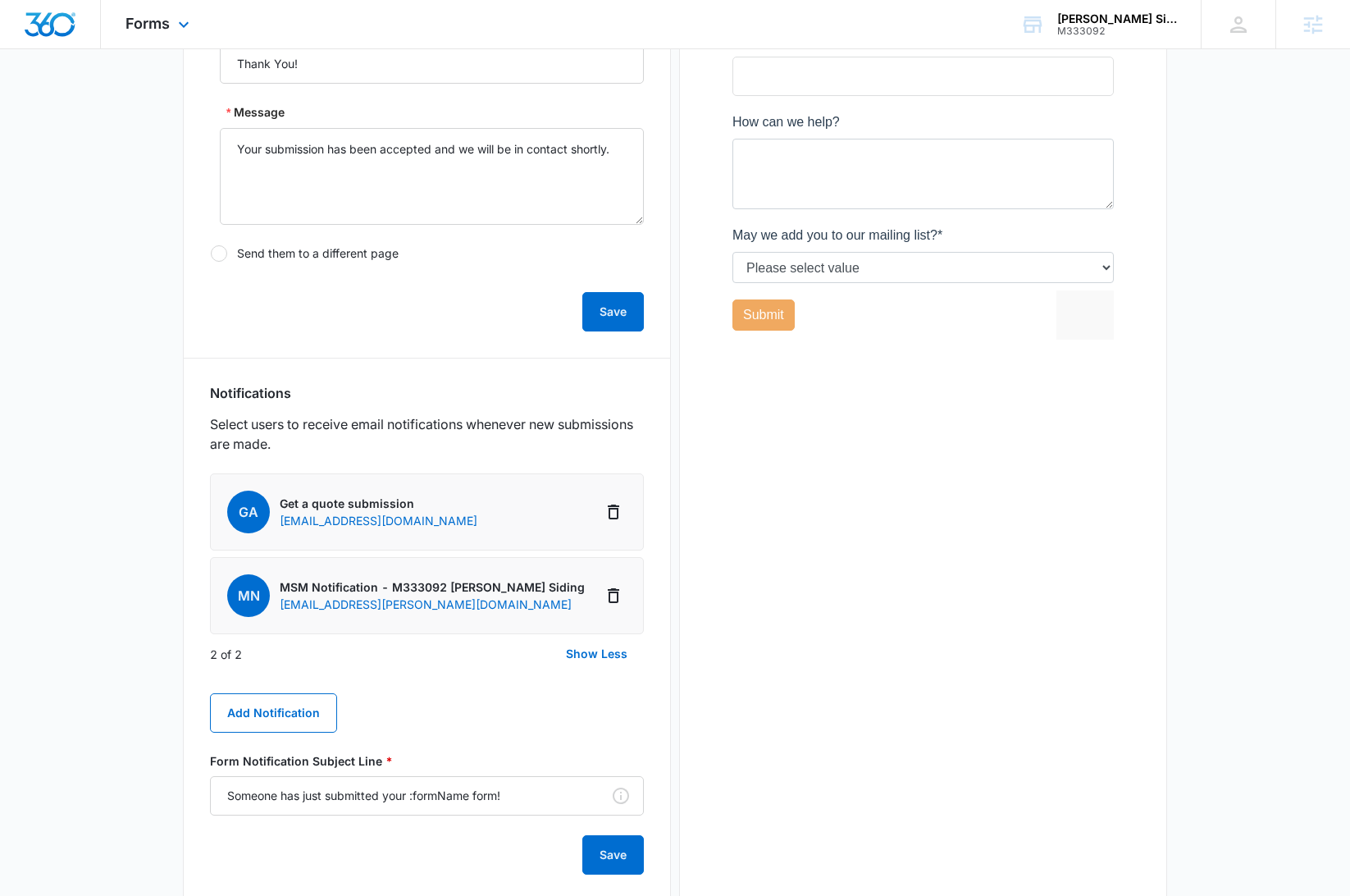
click at [66, 33] on img "Dashboard" at bounding box center [50, 25] width 53 height 25
